Goal: Task Accomplishment & Management: Complete application form

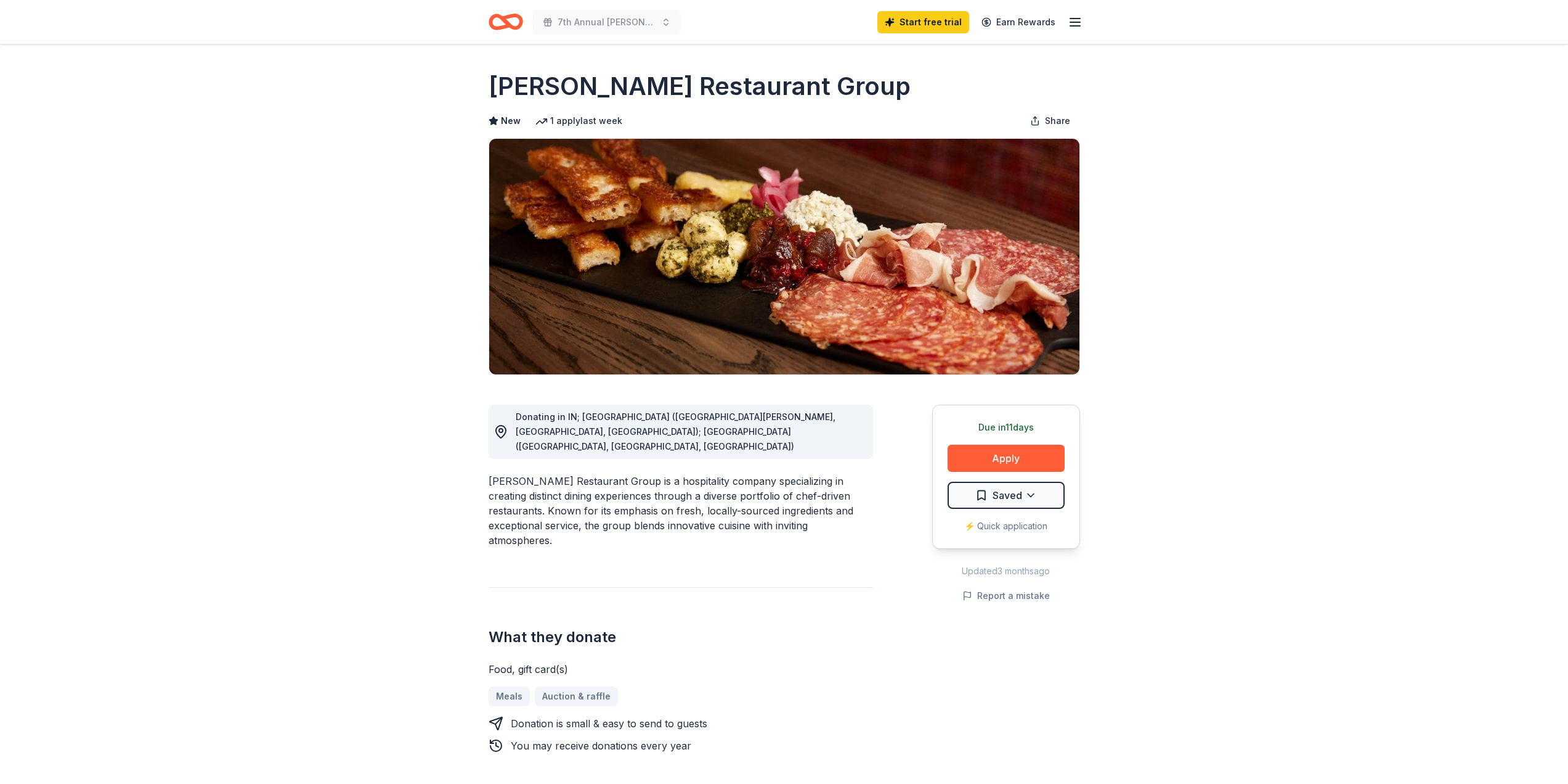
click at [1076, 20] on icon "button" at bounding box center [1076, 22] width 15 height 15
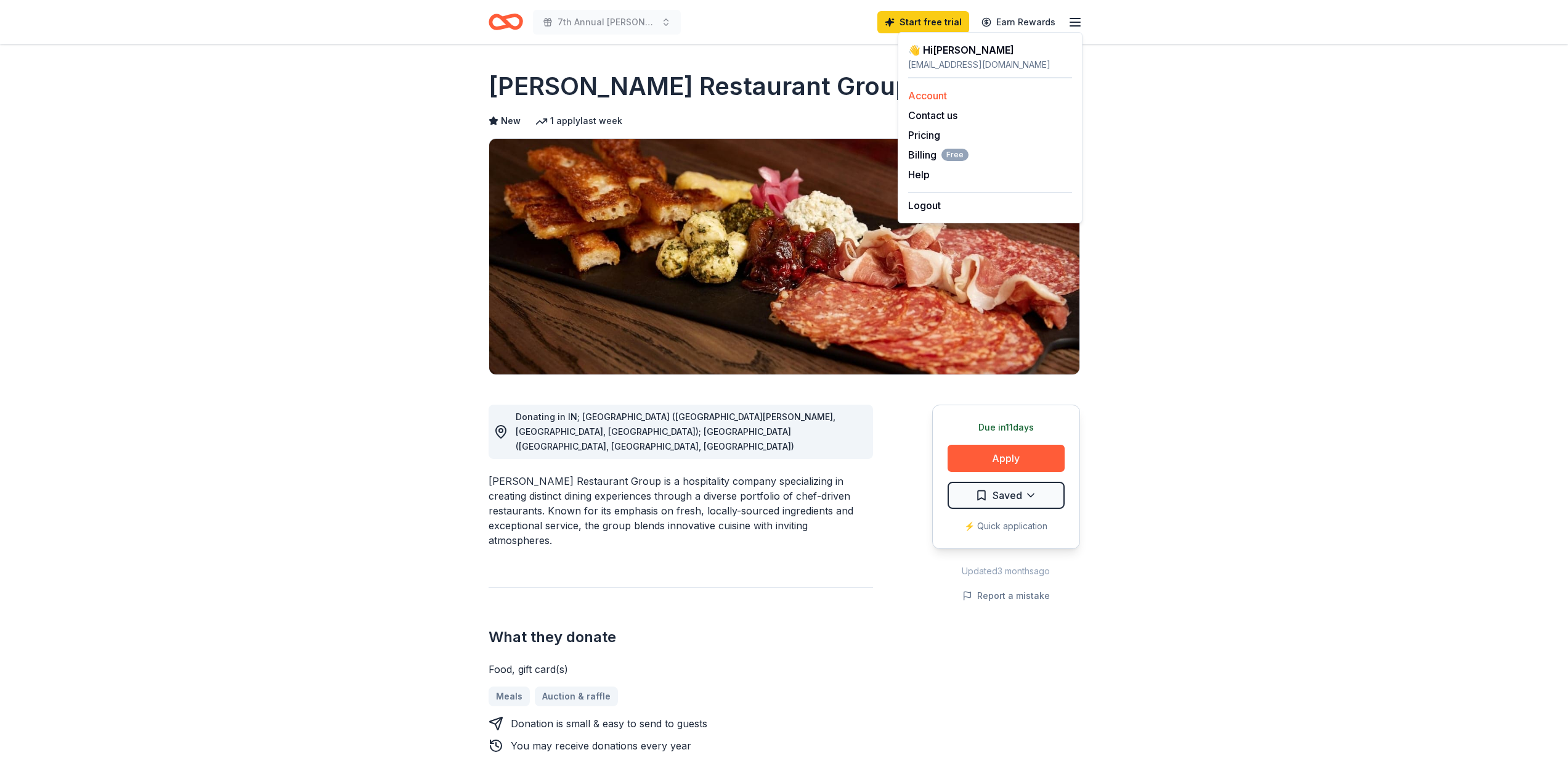
click at [935, 96] on link "Account" at bounding box center [927, 95] width 38 height 12
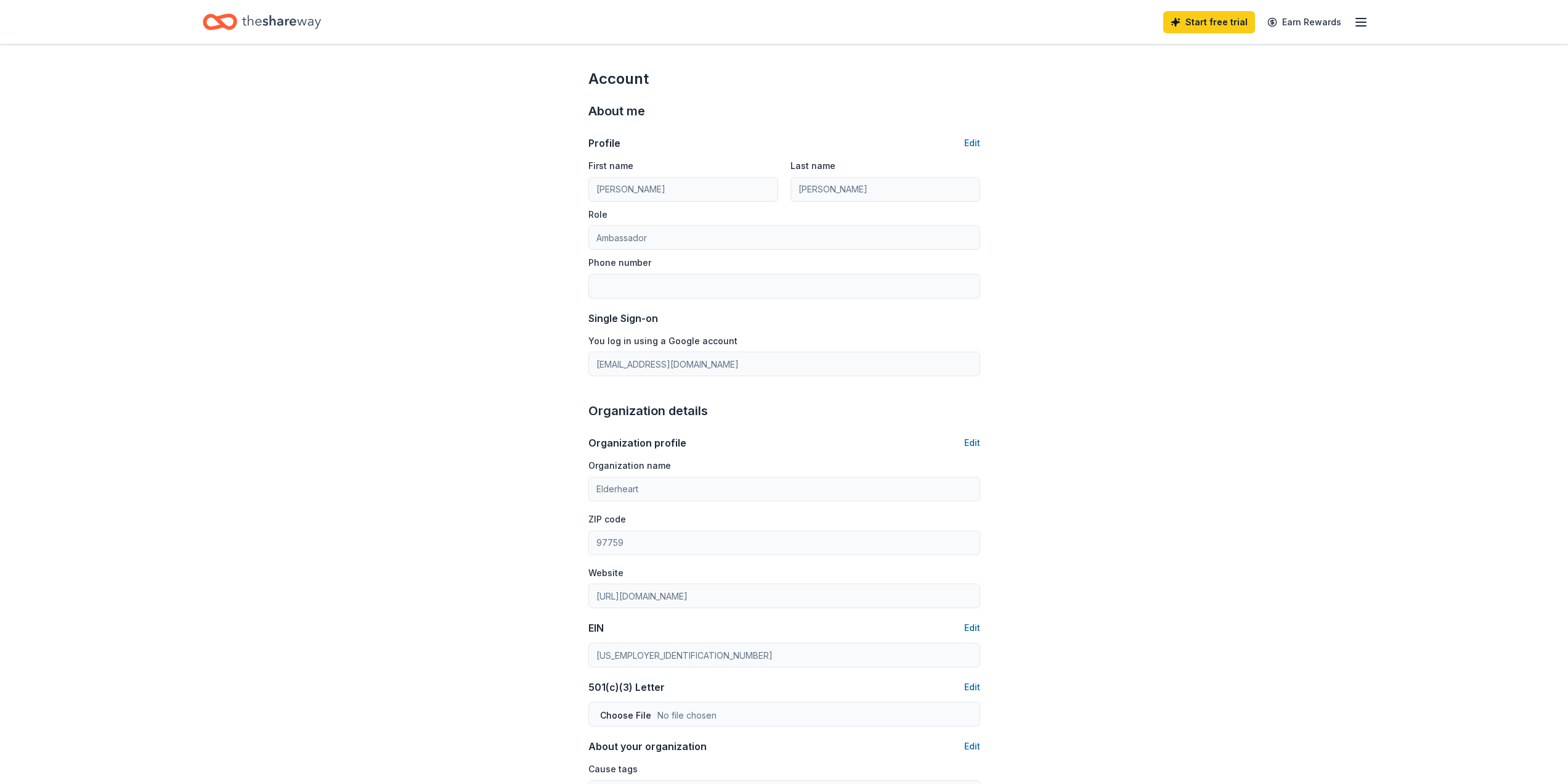
click at [256, 21] on icon "Home" at bounding box center [282, 22] width 79 height 25
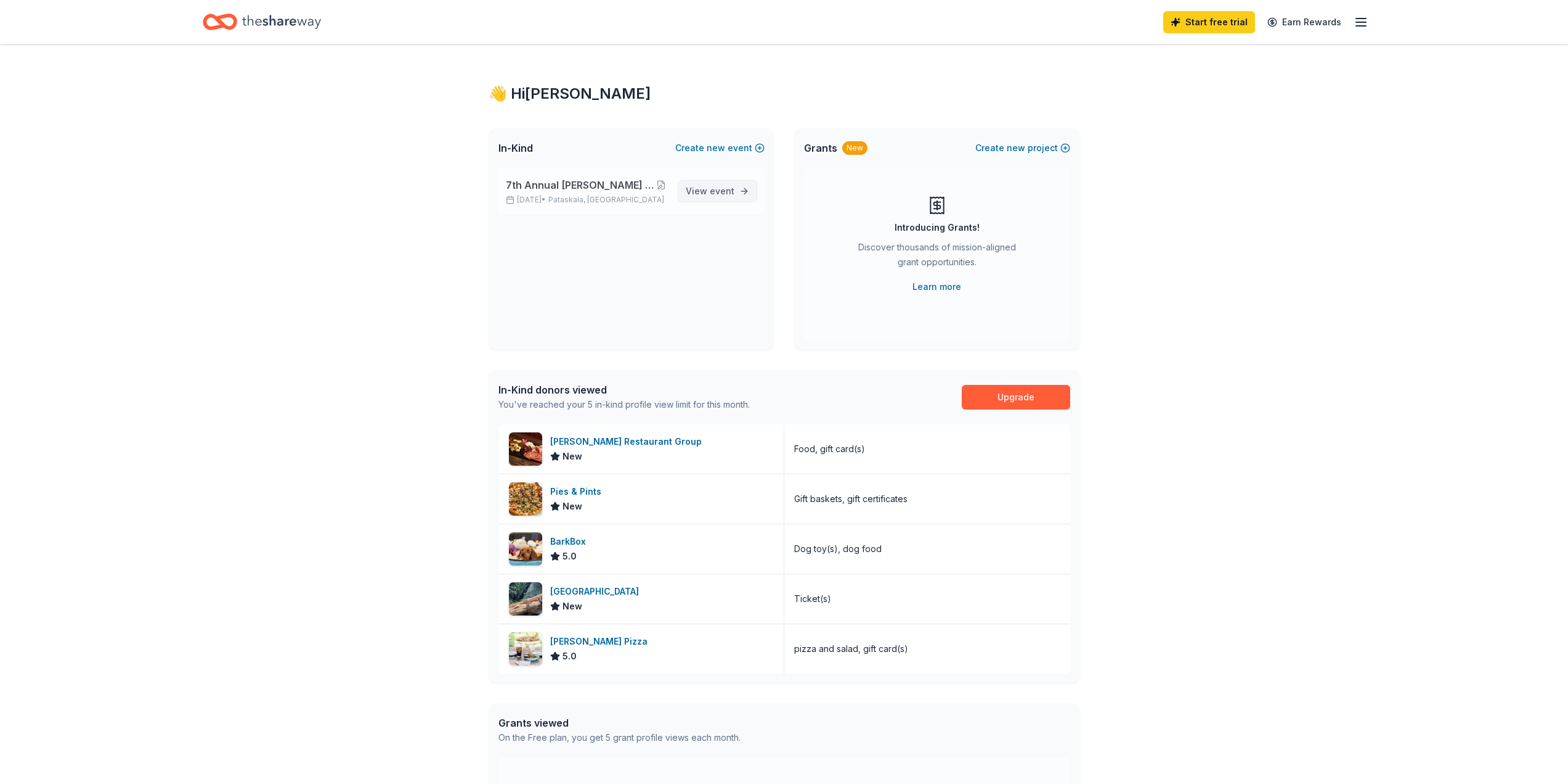
click at [700, 190] on span "View event" at bounding box center [711, 191] width 49 height 15
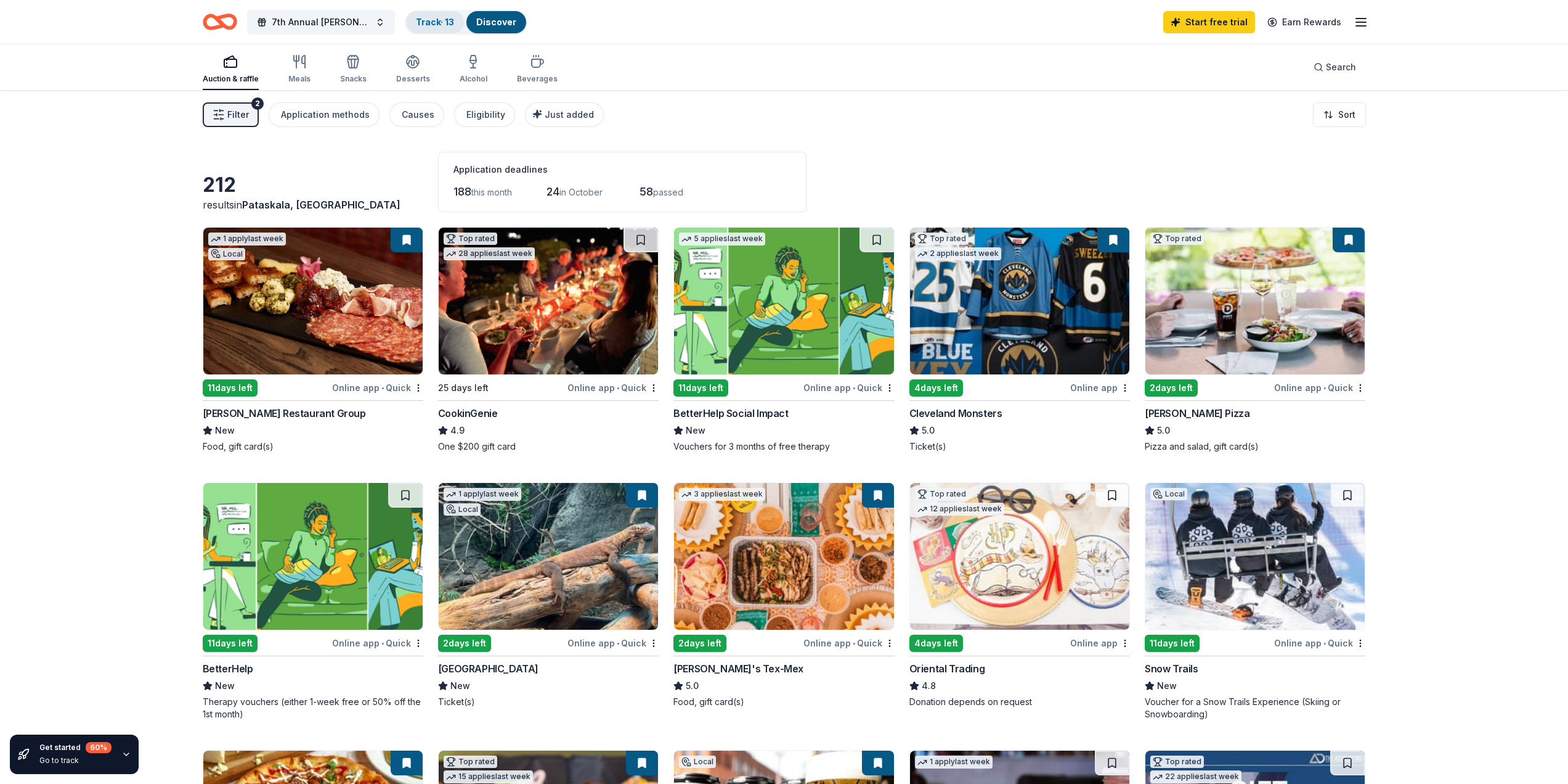
click at [431, 22] on link "Track · 13" at bounding box center [434, 22] width 38 height 10
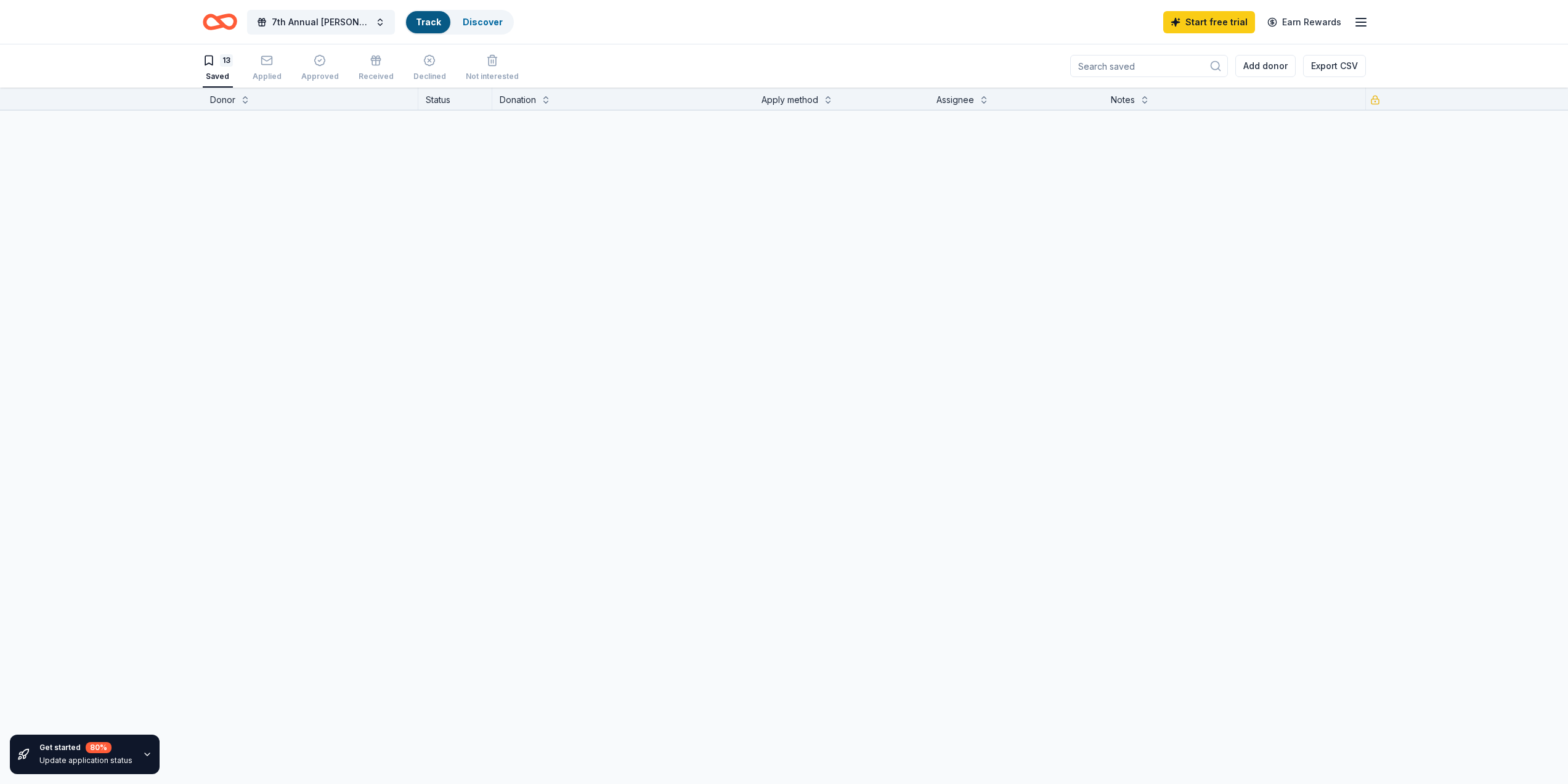
scroll to position [1, 0]
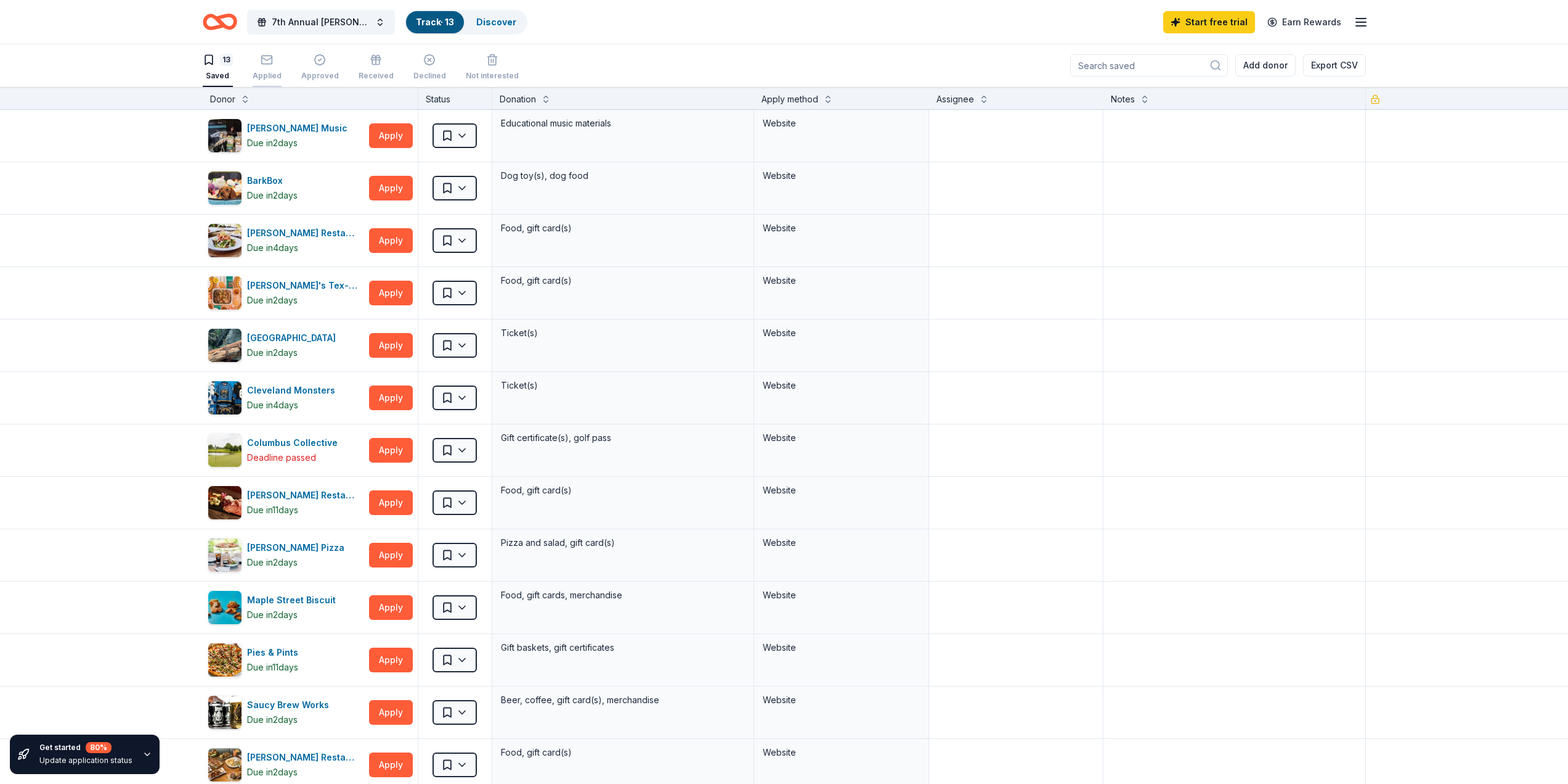
click at [268, 63] on icon "button" at bounding box center [266, 59] width 12 height 12
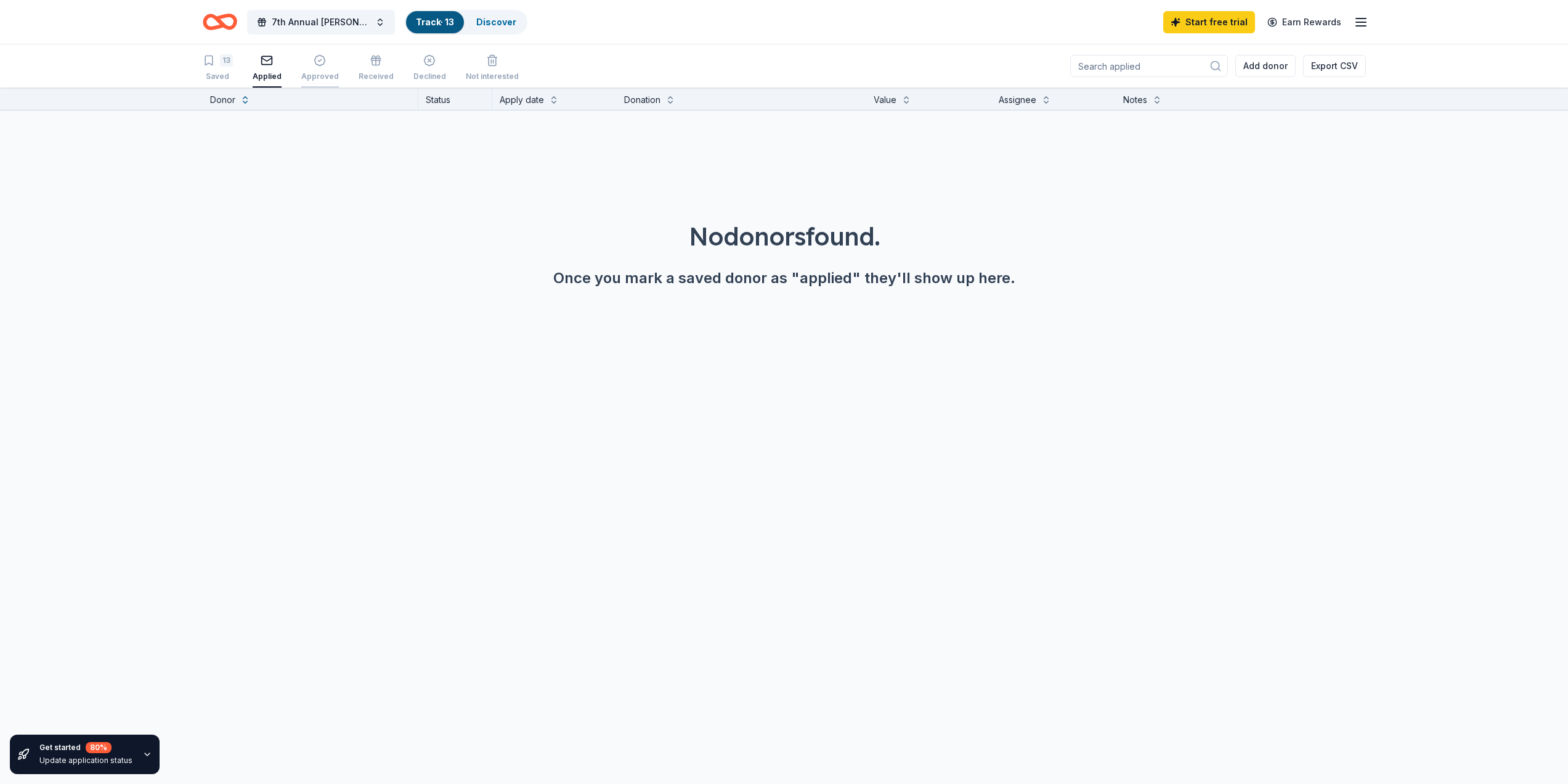
click at [318, 69] on div "Approved" at bounding box center [320, 67] width 37 height 27
click at [268, 68] on div "Applied" at bounding box center [267, 67] width 29 height 27
click at [219, 64] on div "13" at bounding box center [218, 60] width 30 height 12
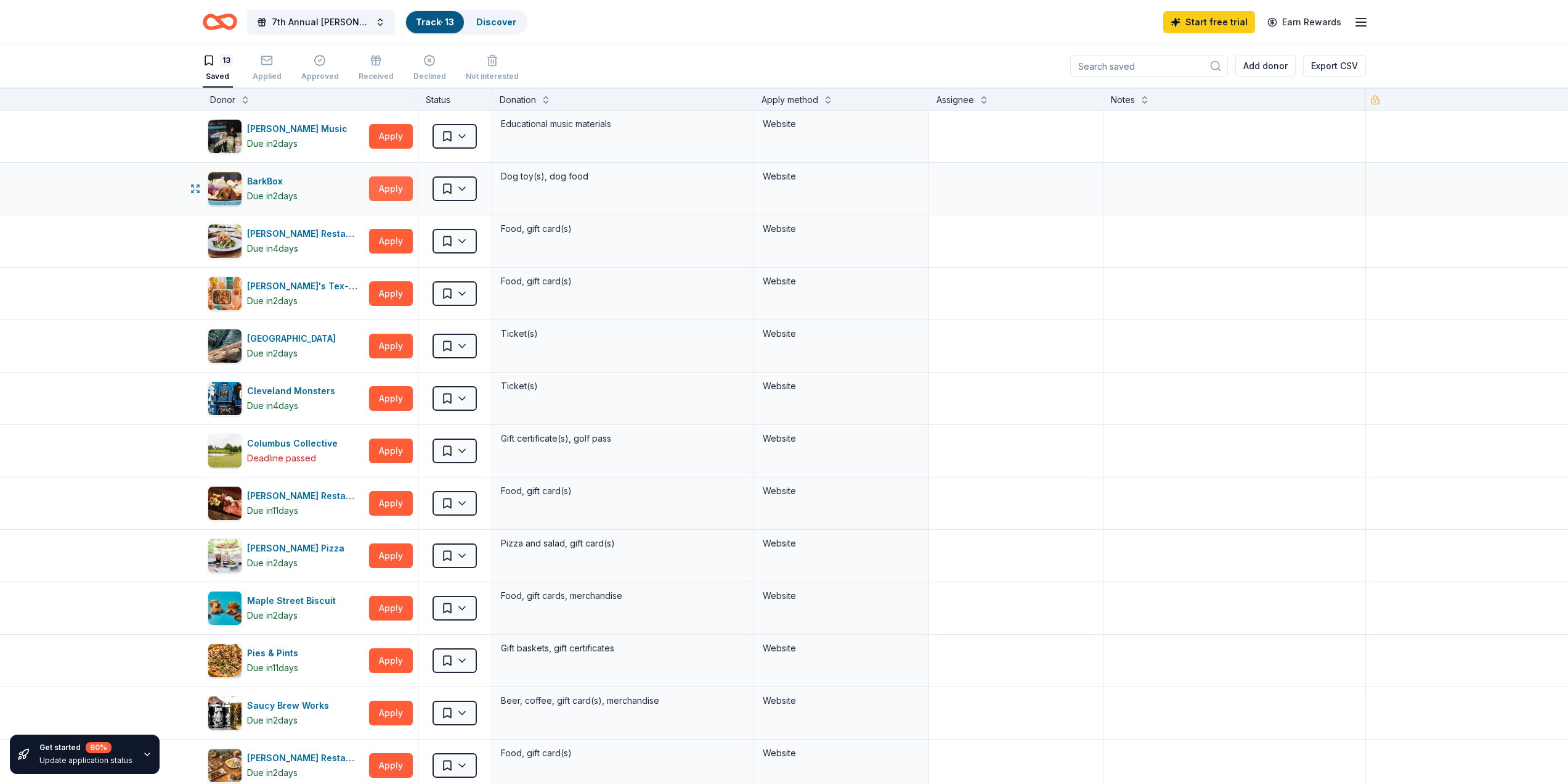
click at [384, 190] on button "Apply" at bounding box center [390, 188] width 44 height 24
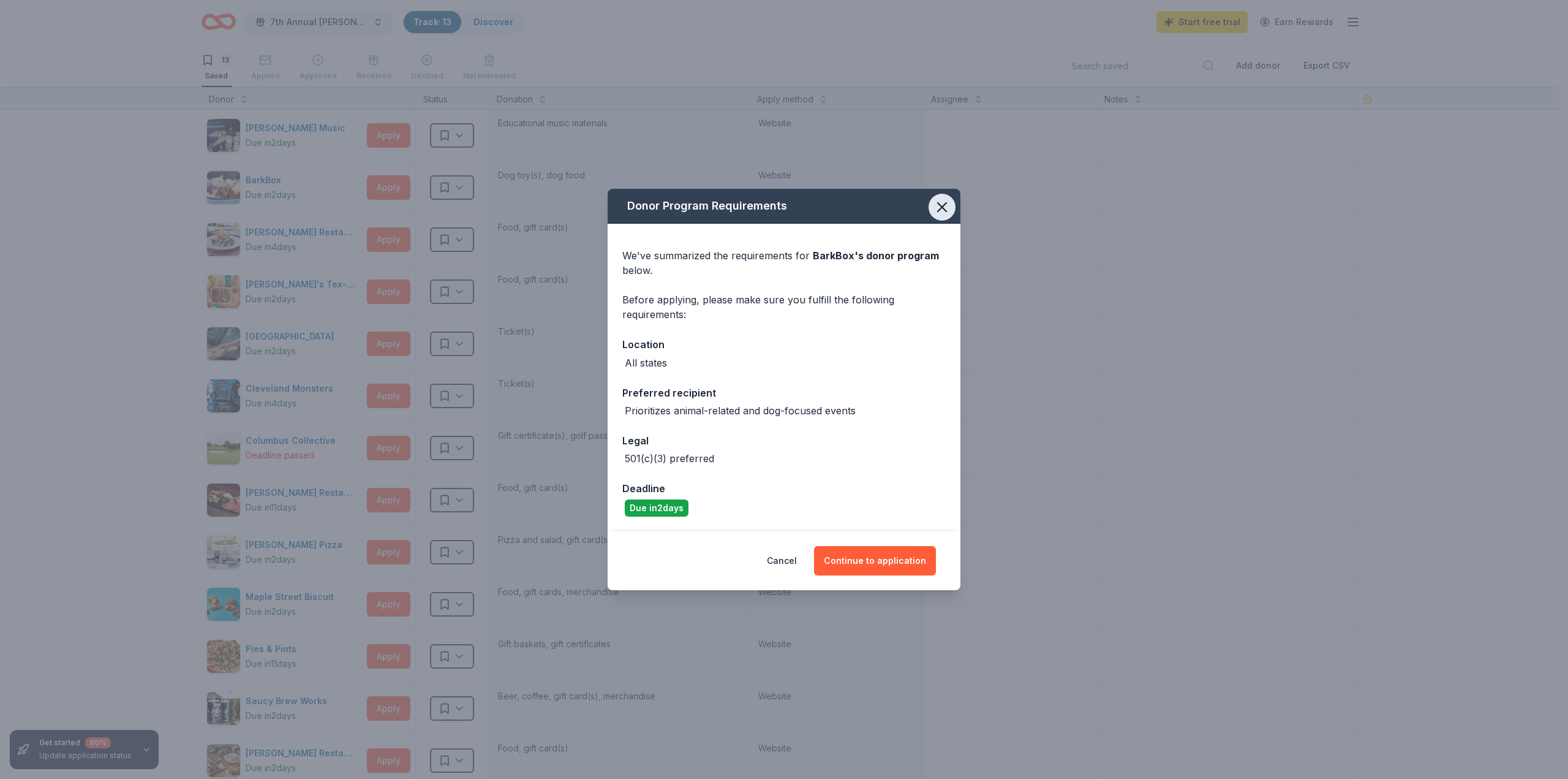
click at [944, 212] on icon "button" at bounding box center [942, 207] width 17 height 17
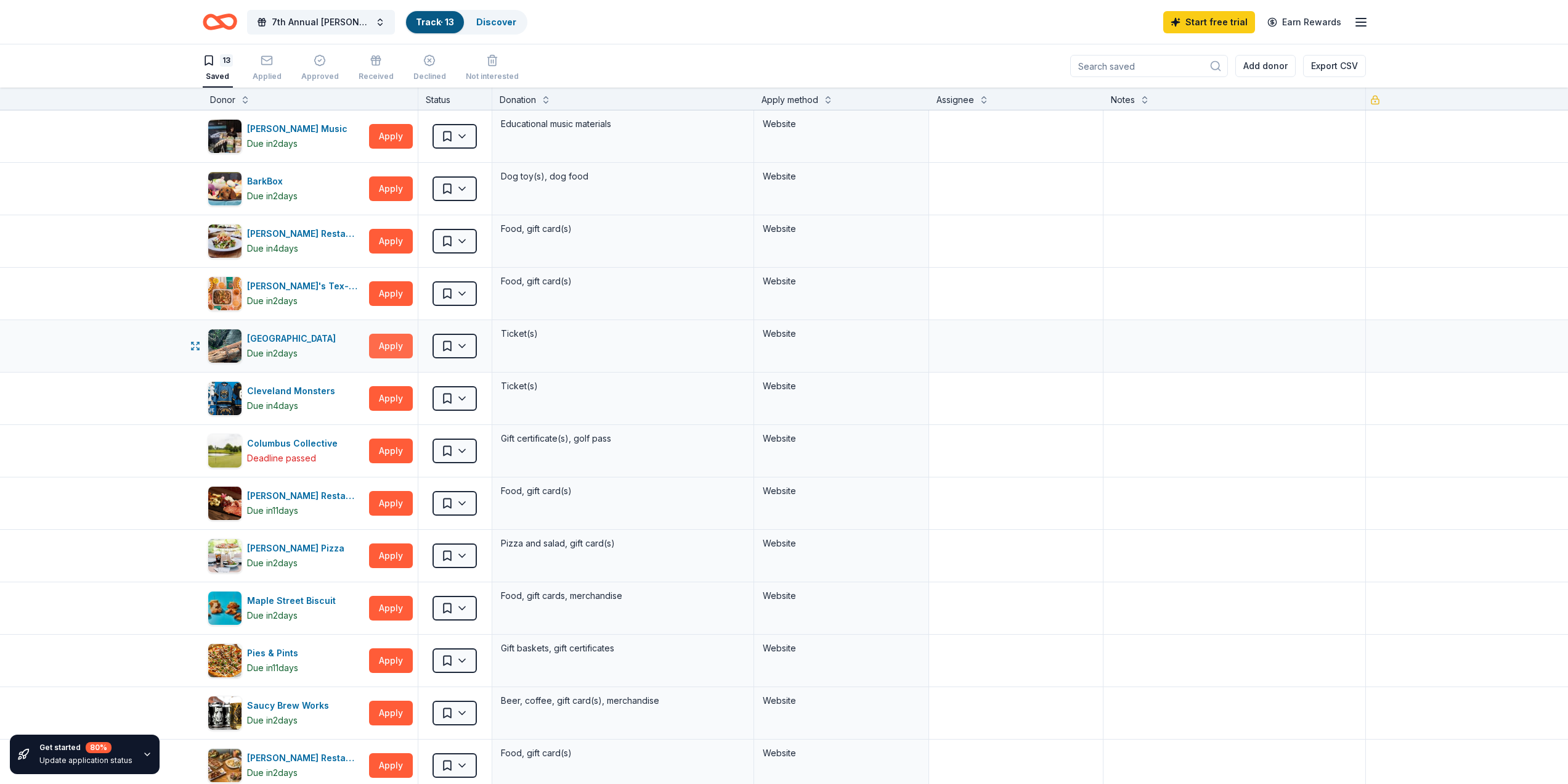
click at [372, 344] on button "Apply" at bounding box center [390, 346] width 44 height 24
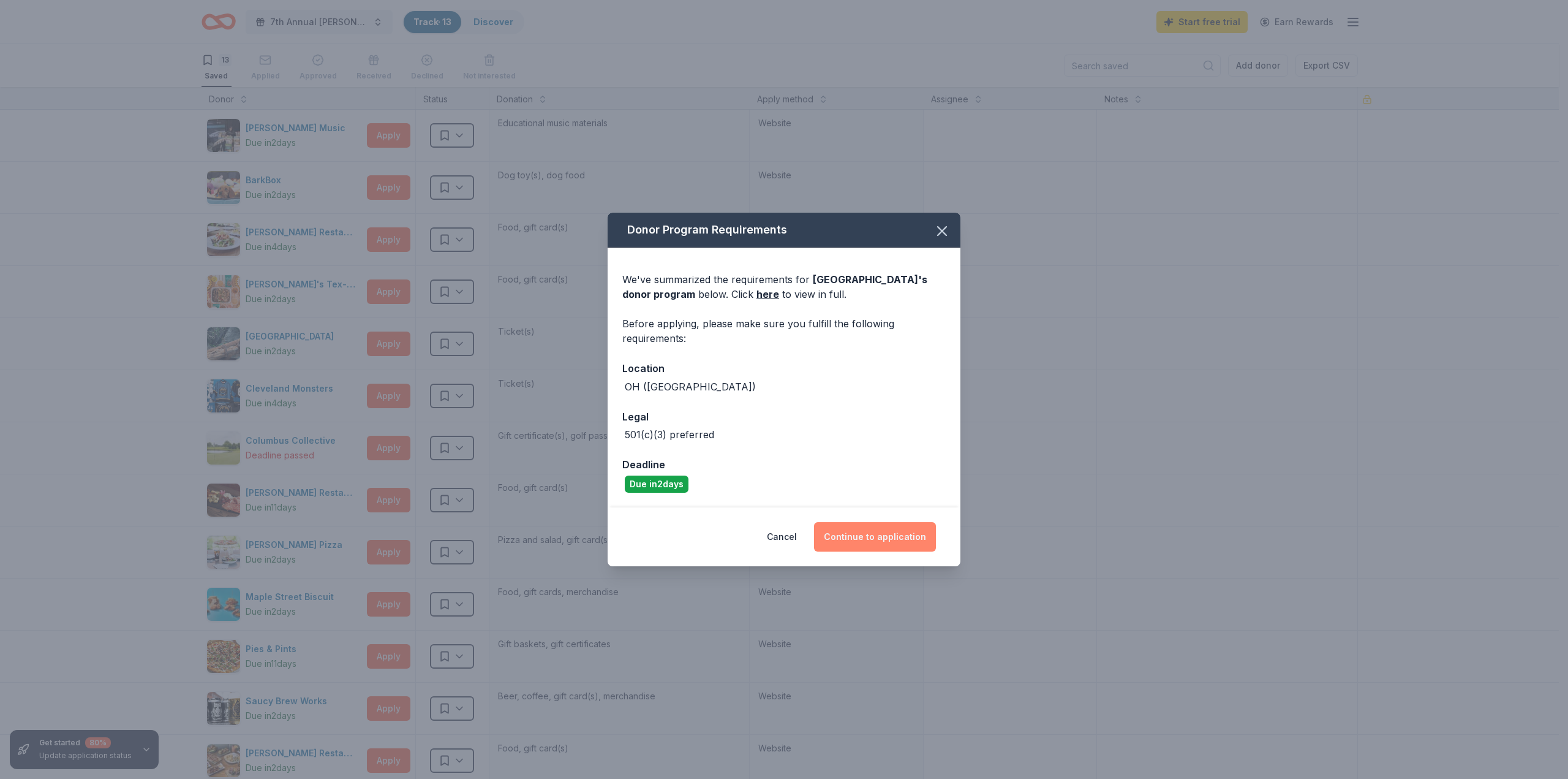
click at [890, 533] on button "Continue to application" at bounding box center [875, 537] width 122 height 30
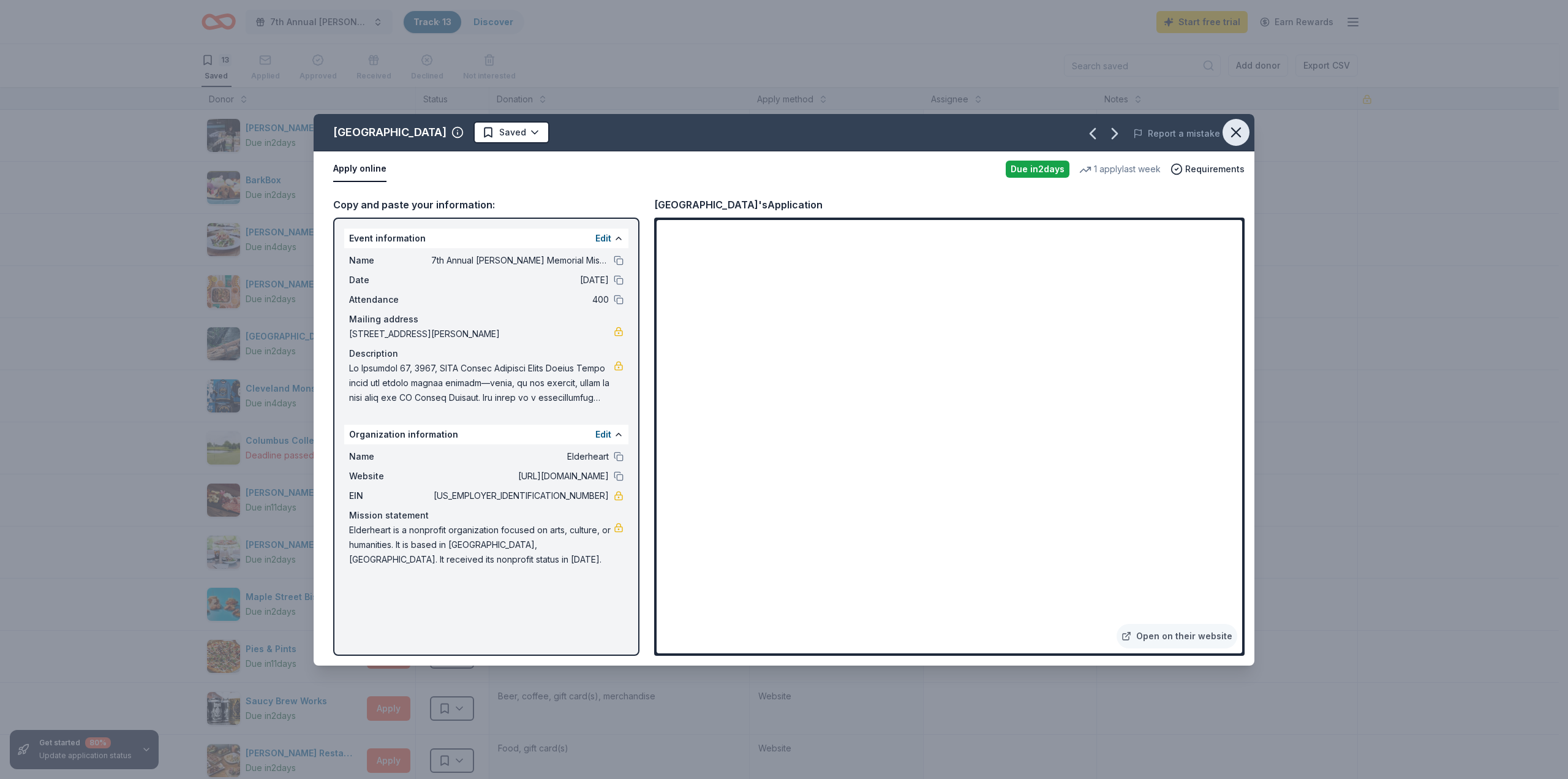
click at [1237, 130] on icon "button" at bounding box center [1236, 132] width 8 height 8
